Goal: Check status: Check status

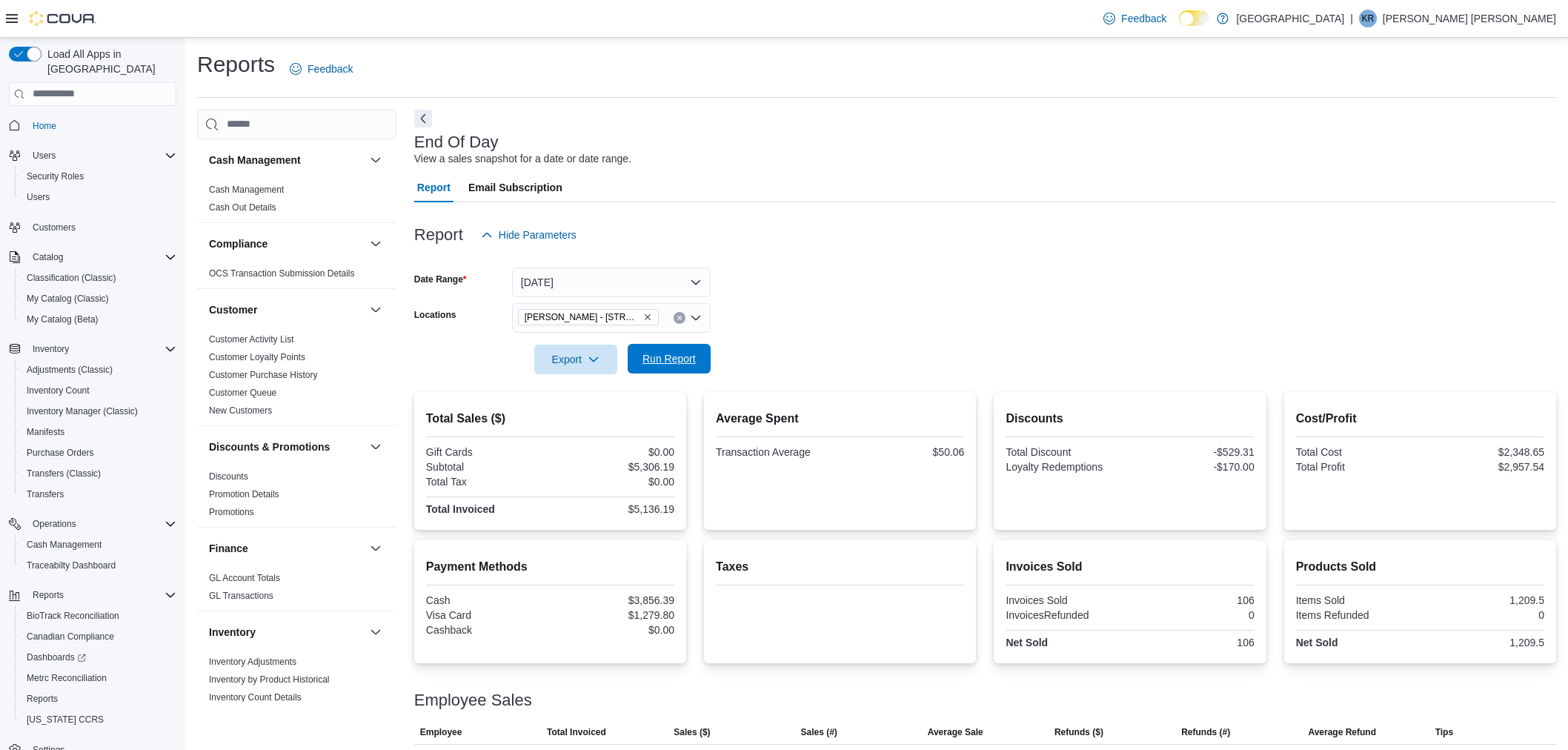
scroll to position [158, 0]
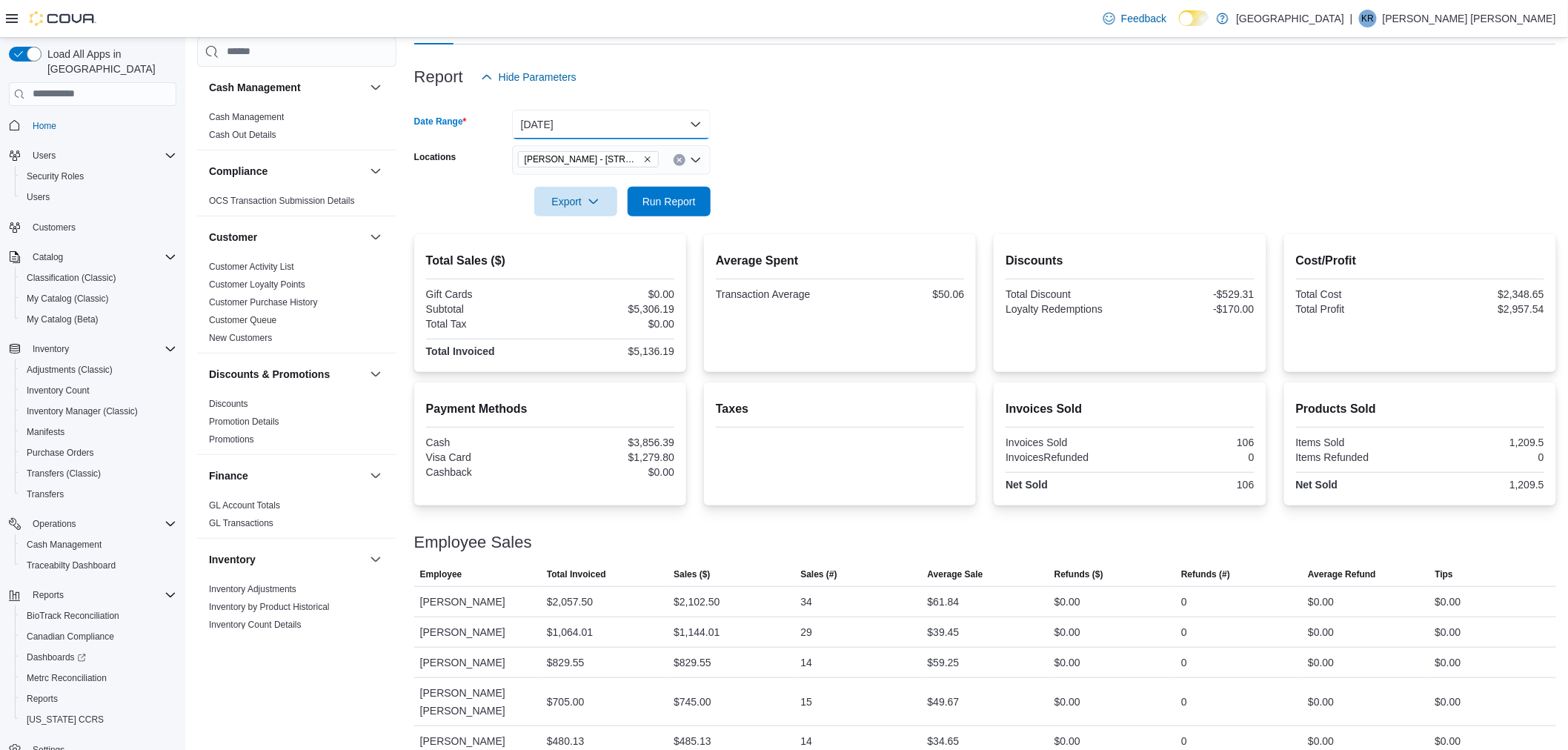
click at [631, 127] on button "[DATE]" at bounding box center [612, 124] width 199 height 29
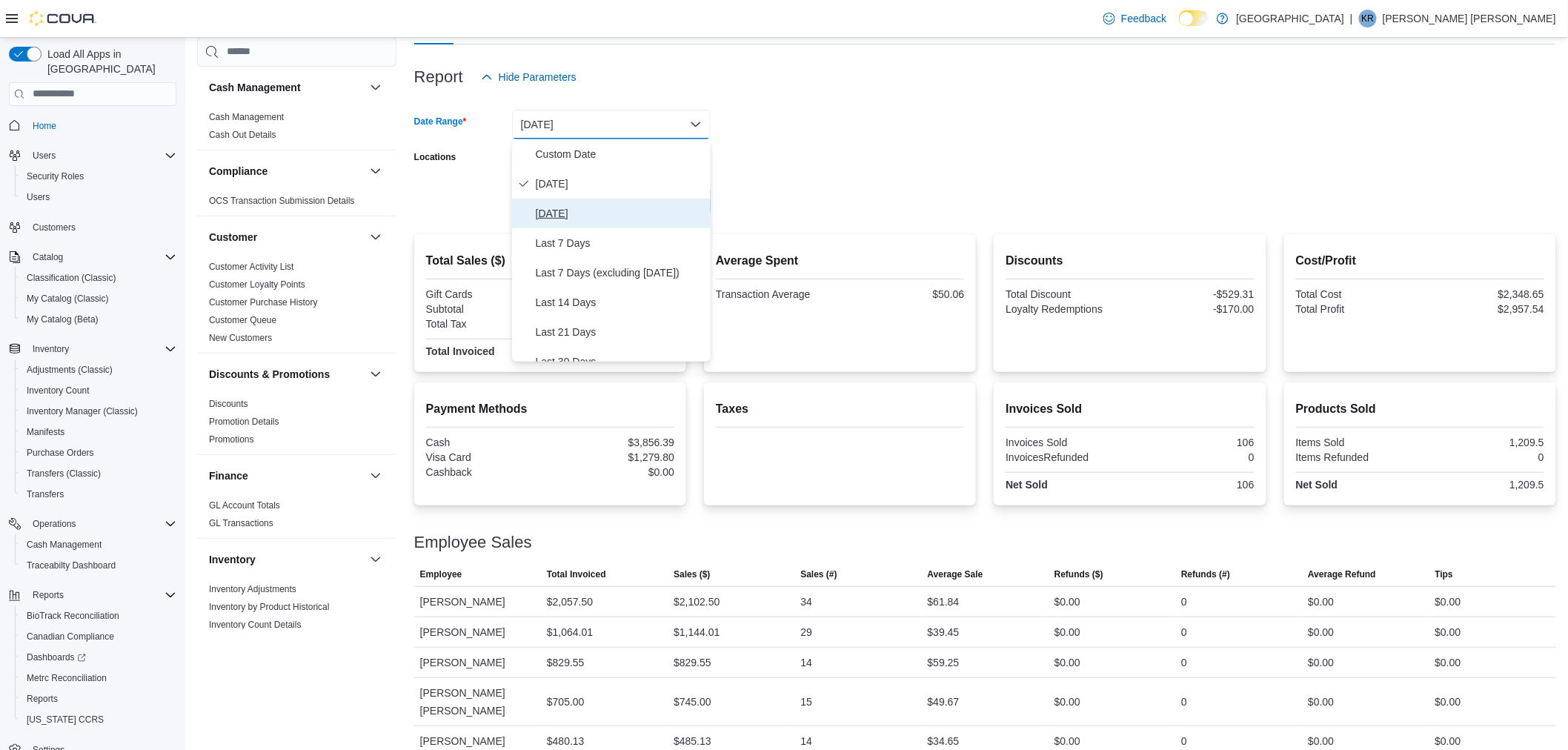
click at [609, 202] on button "[DATE]" at bounding box center [612, 213] width 199 height 29
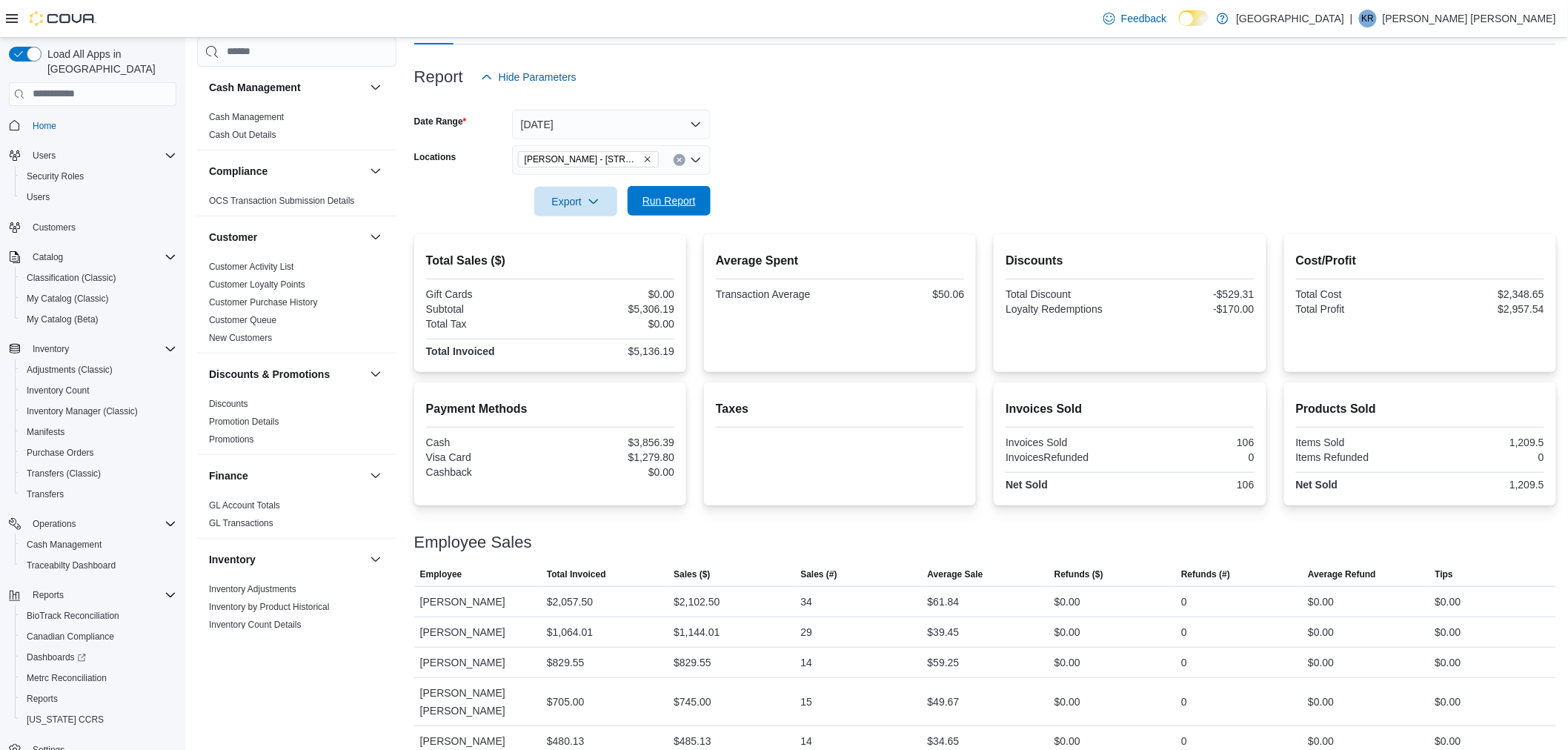
click at [652, 211] on span "Run Report" at bounding box center [669, 200] width 66 height 29
click at [669, 133] on button "[DATE]" at bounding box center [612, 124] width 199 height 29
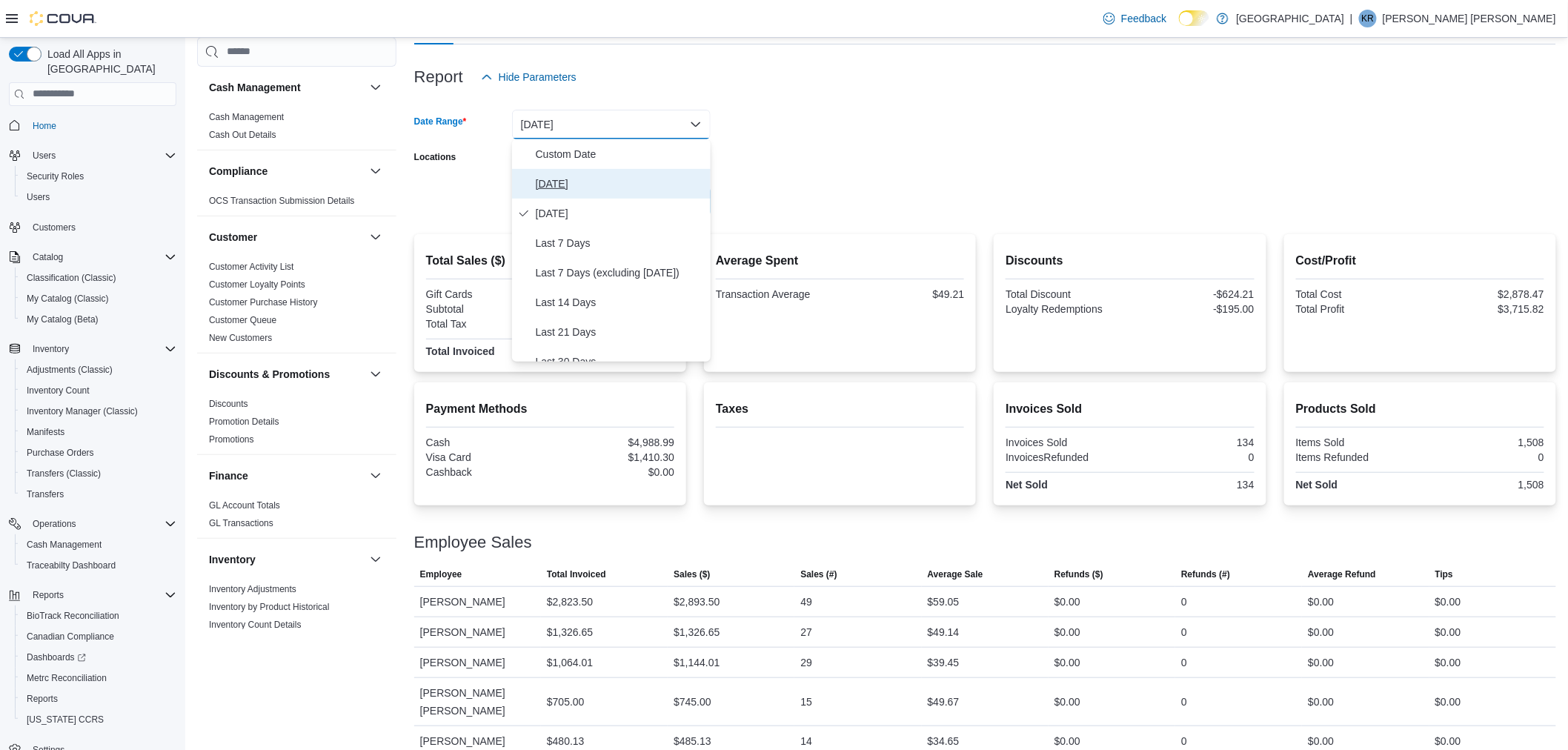
click at [642, 181] on span "[DATE]" at bounding box center [621, 184] width 169 height 18
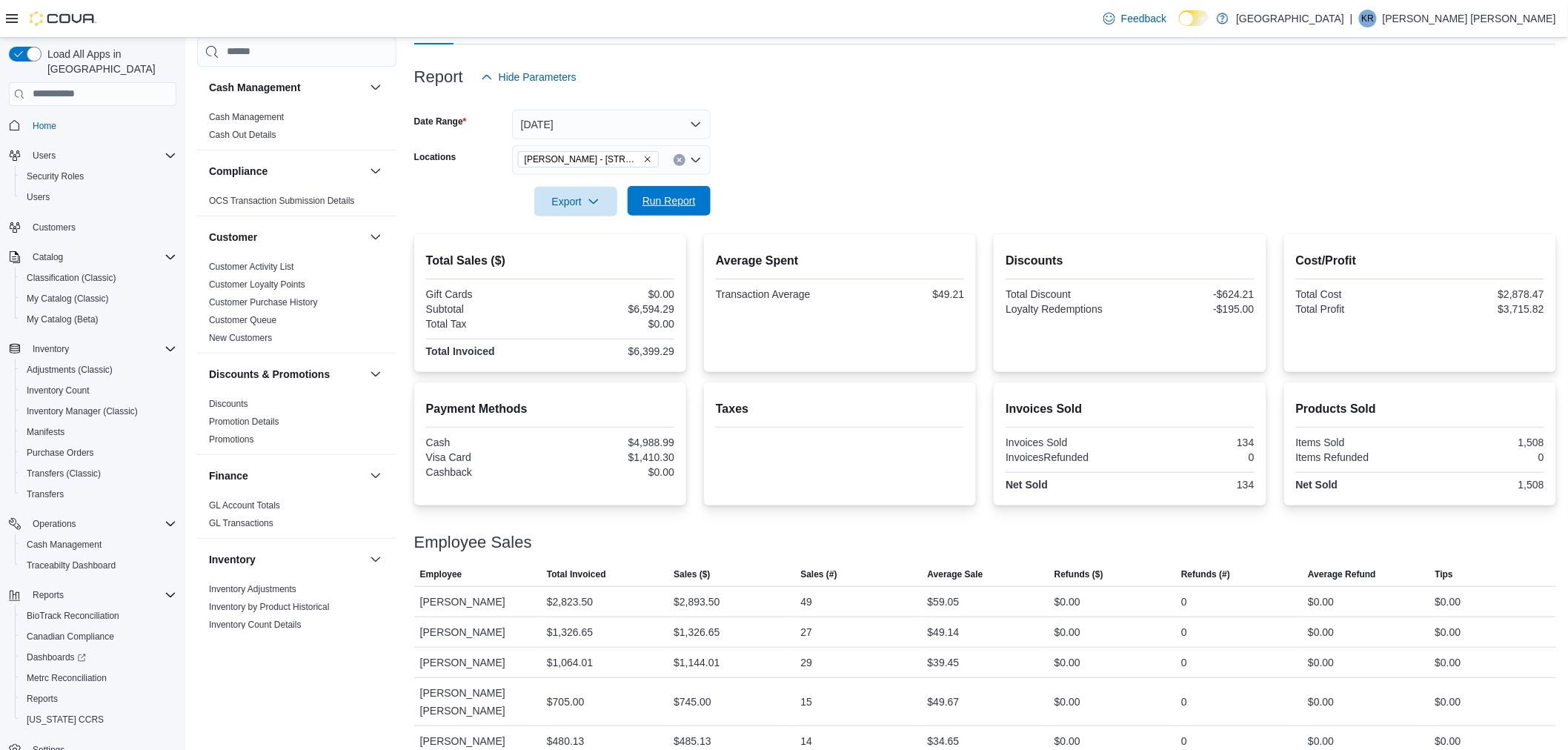
click at [660, 195] on span "Run Report" at bounding box center [669, 201] width 53 height 15
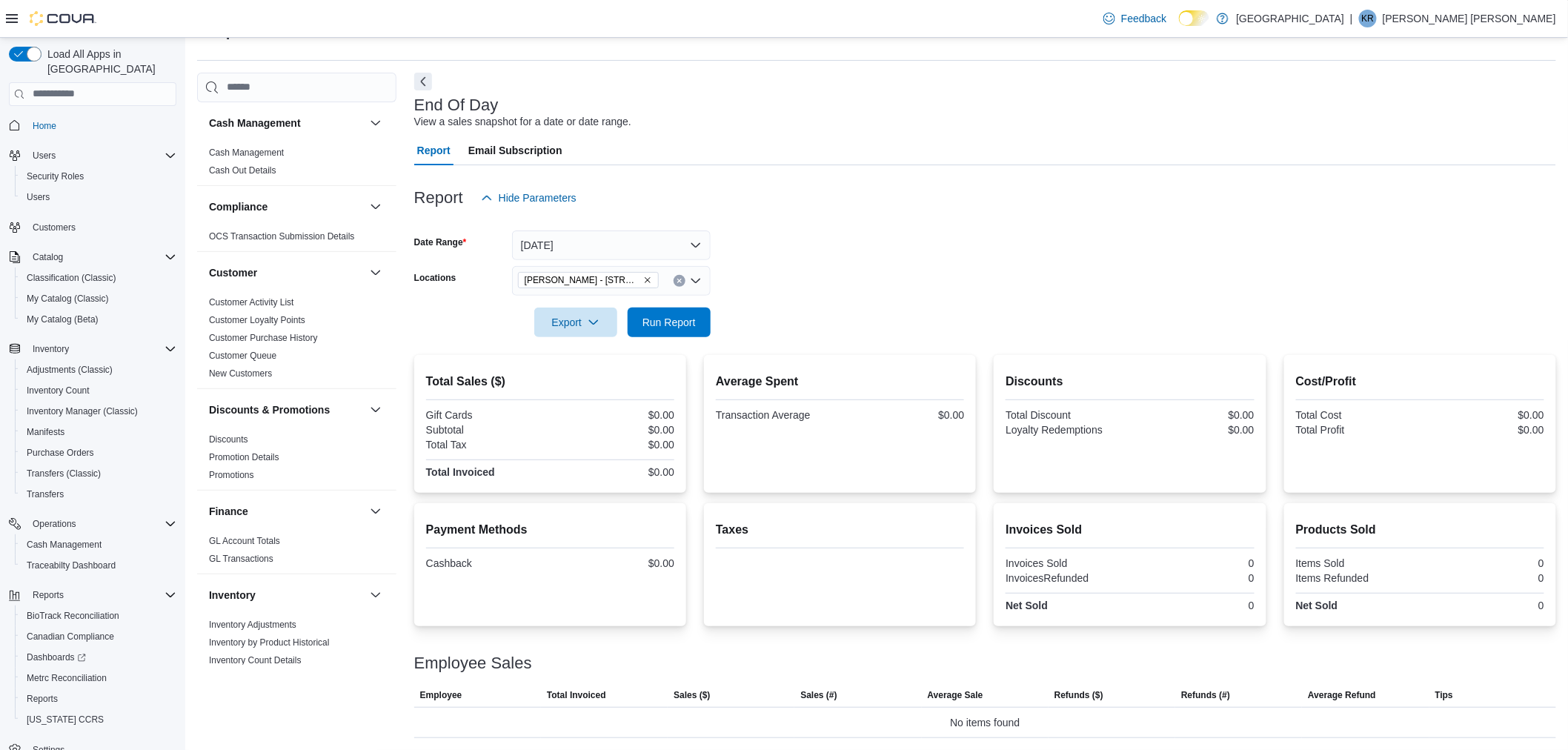
scroll to position [35, 0]
click at [596, 259] on button "[DATE]" at bounding box center [612, 246] width 199 height 29
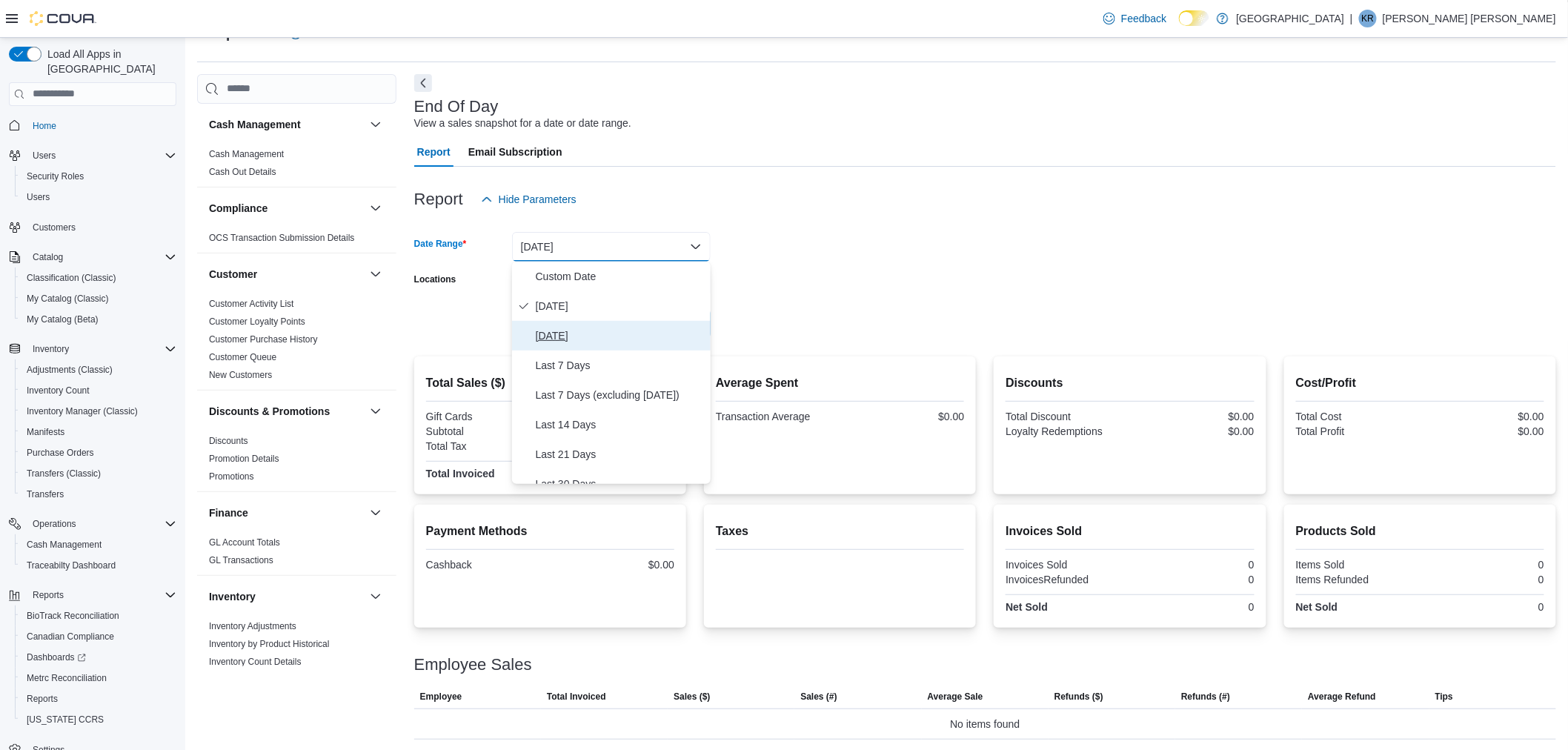
click at [619, 334] on span "[DATE]" at bounding box center [621, 336] width 169 height 18
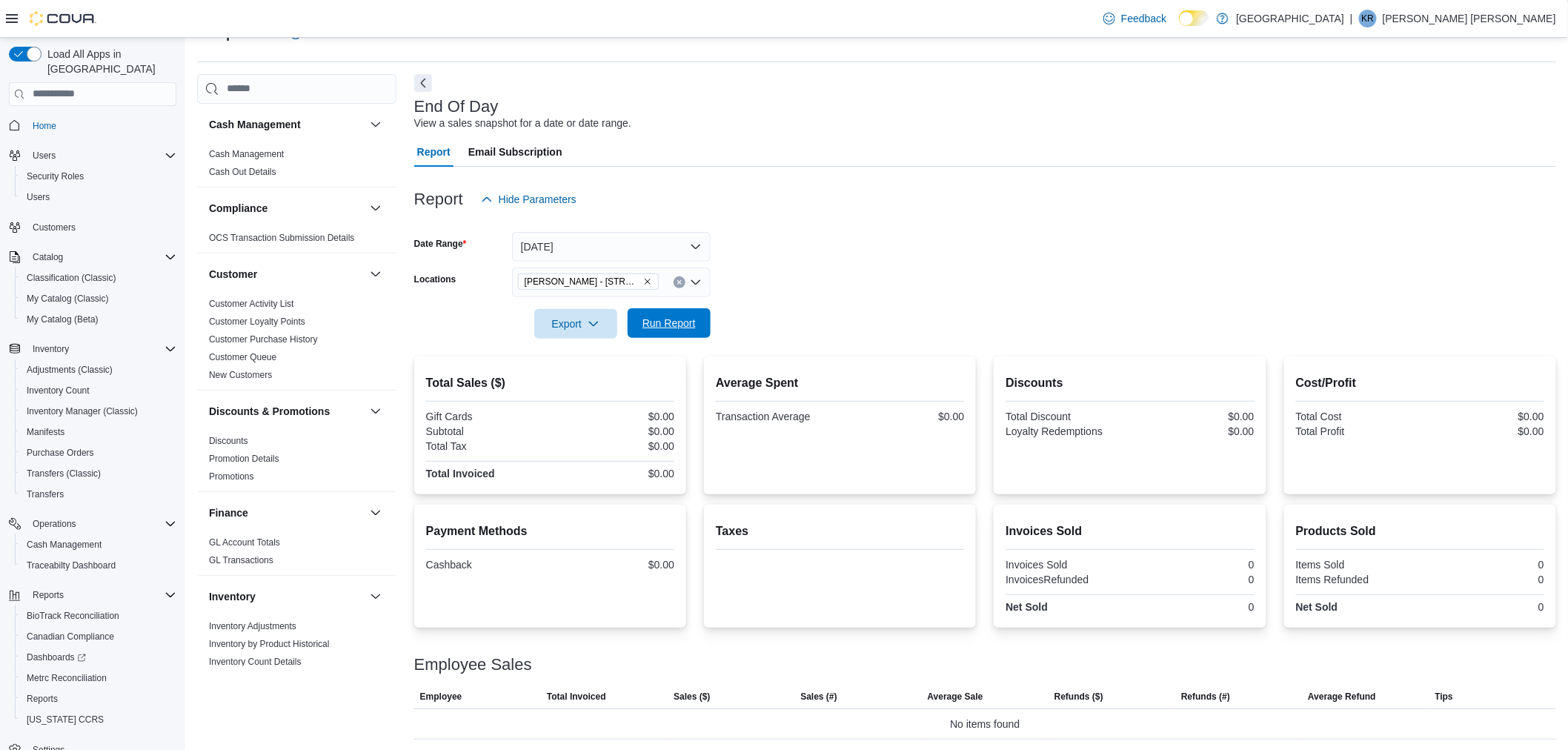
click at [668, 324] on span "Run Report" at bounding box center [669, 323] width 53 height 15
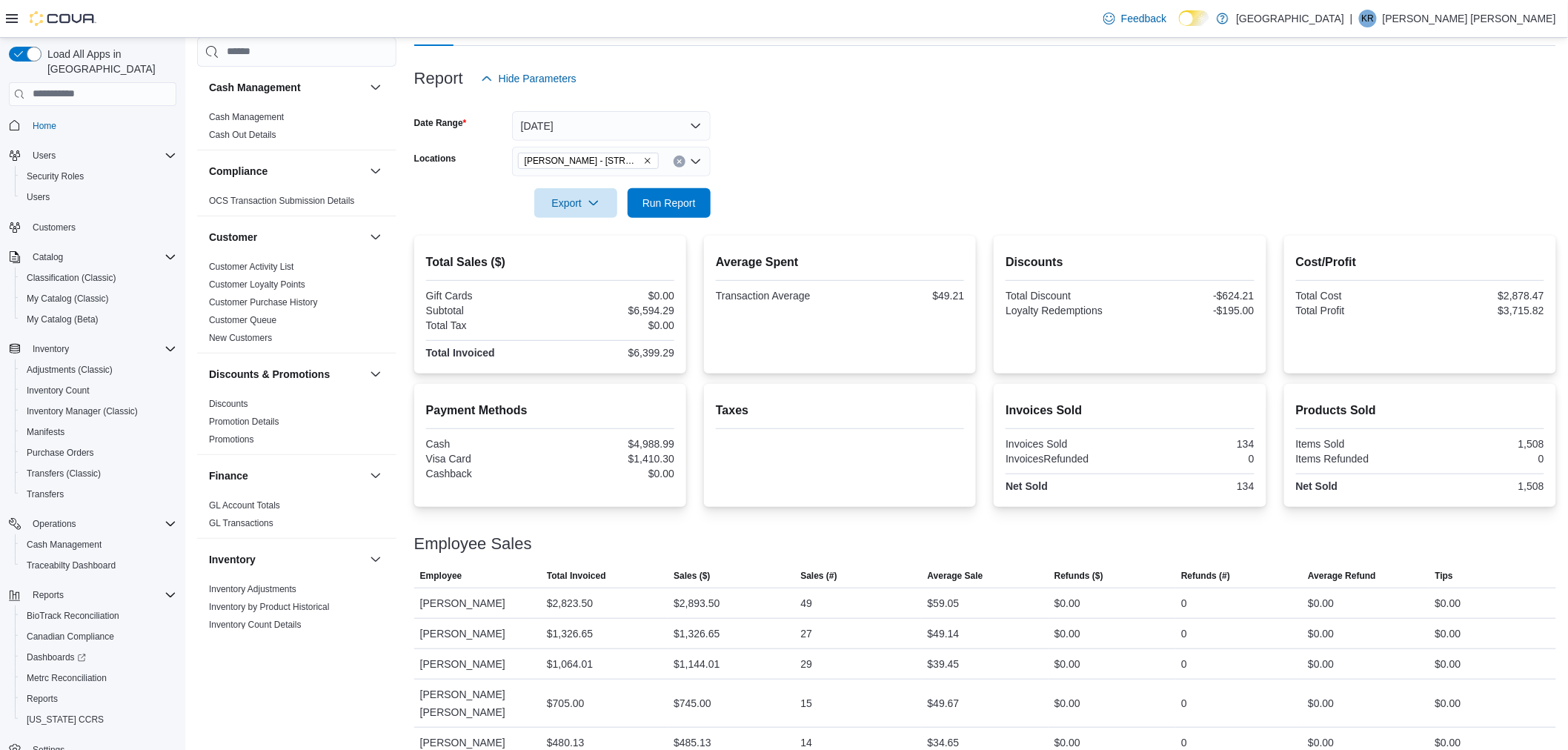
scroll to position [158, 0]
